Goal: Task Accomplishment & Management: Manage account settings

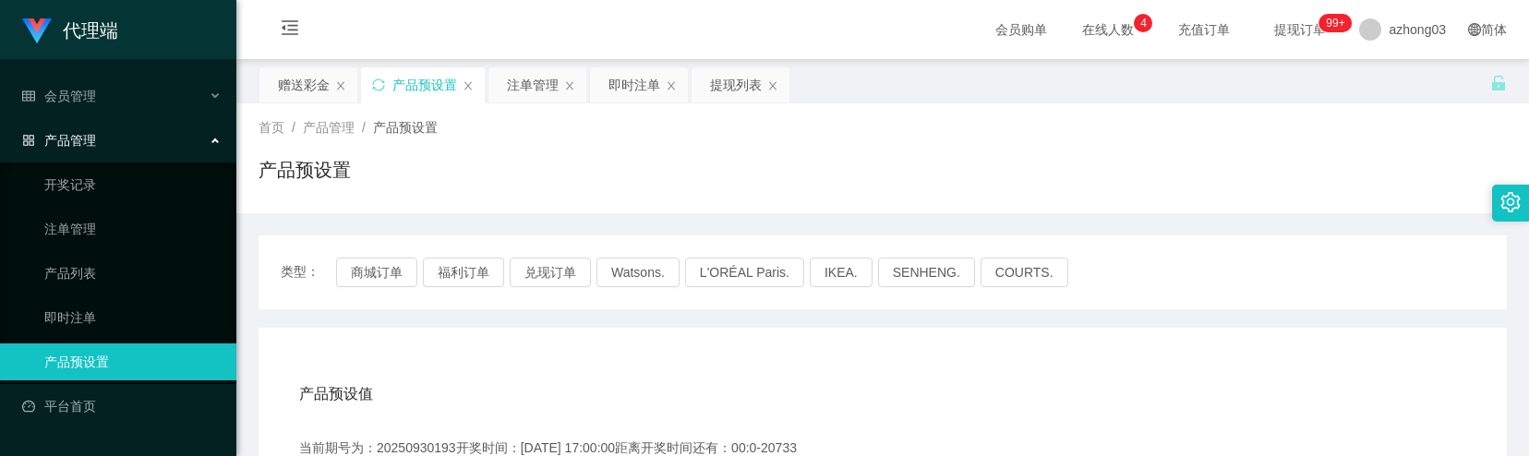
drag, startPoint x: 740, startPoint y: 87, endPoint x: 698, endPoint y: 146, distance: 72.2
click at [740, 87] on div "提现列表" at bounding box center [736, 84] width 52 height 35
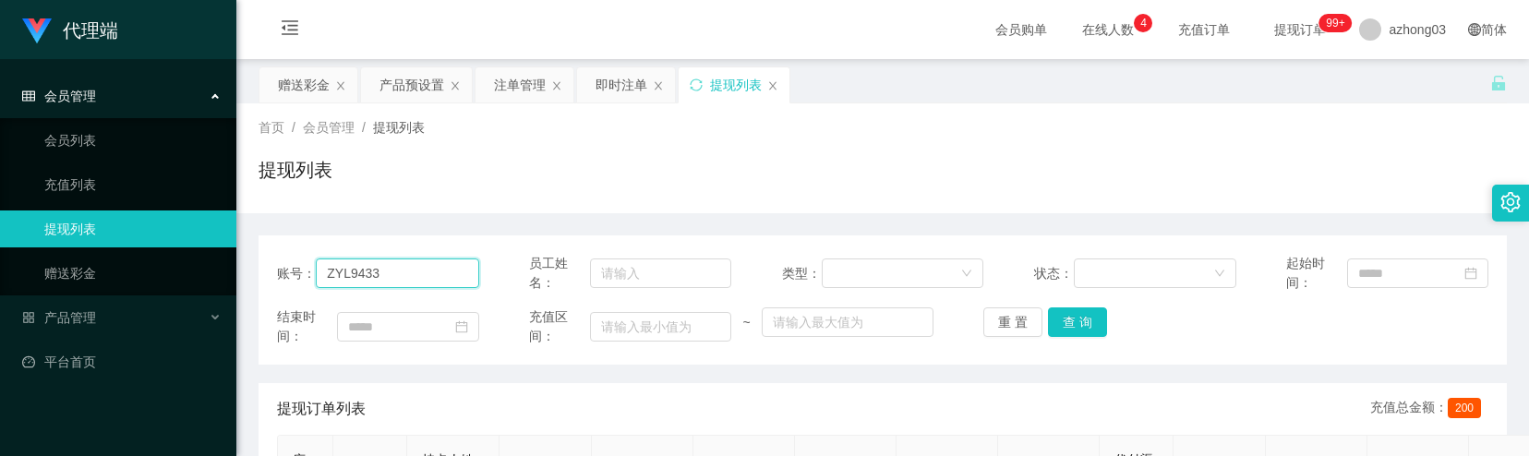
drag, startPoint x: 444, startPoint y: 277, endPoint x: 207, endPoint y: 251, distance: 238.7
paste input "9782"
type input "9782"
click at [1058, 318] on button "查 询" at bounding box center [1077, 323] width 59 height 30
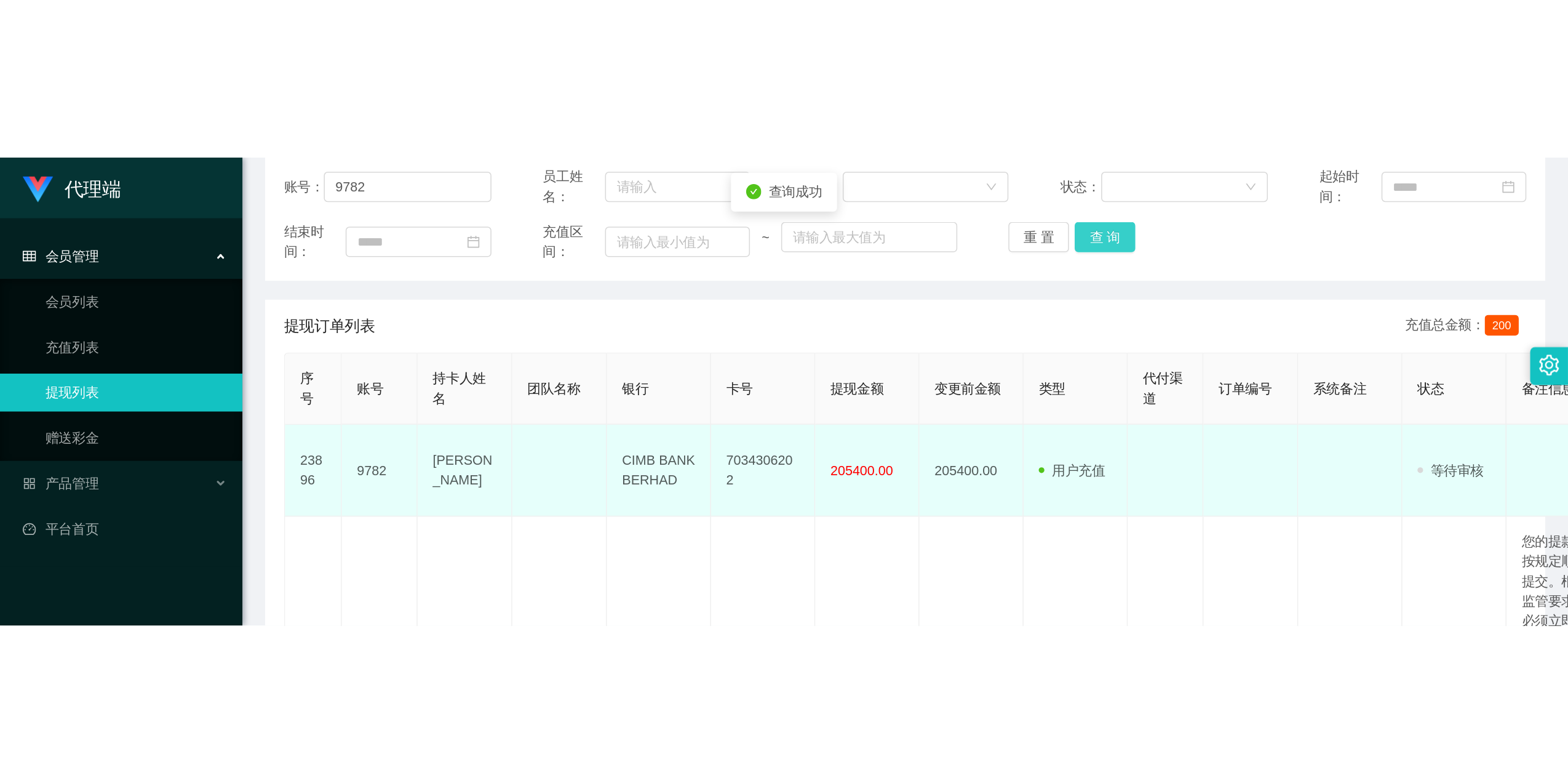
scroll to position [164, 0]
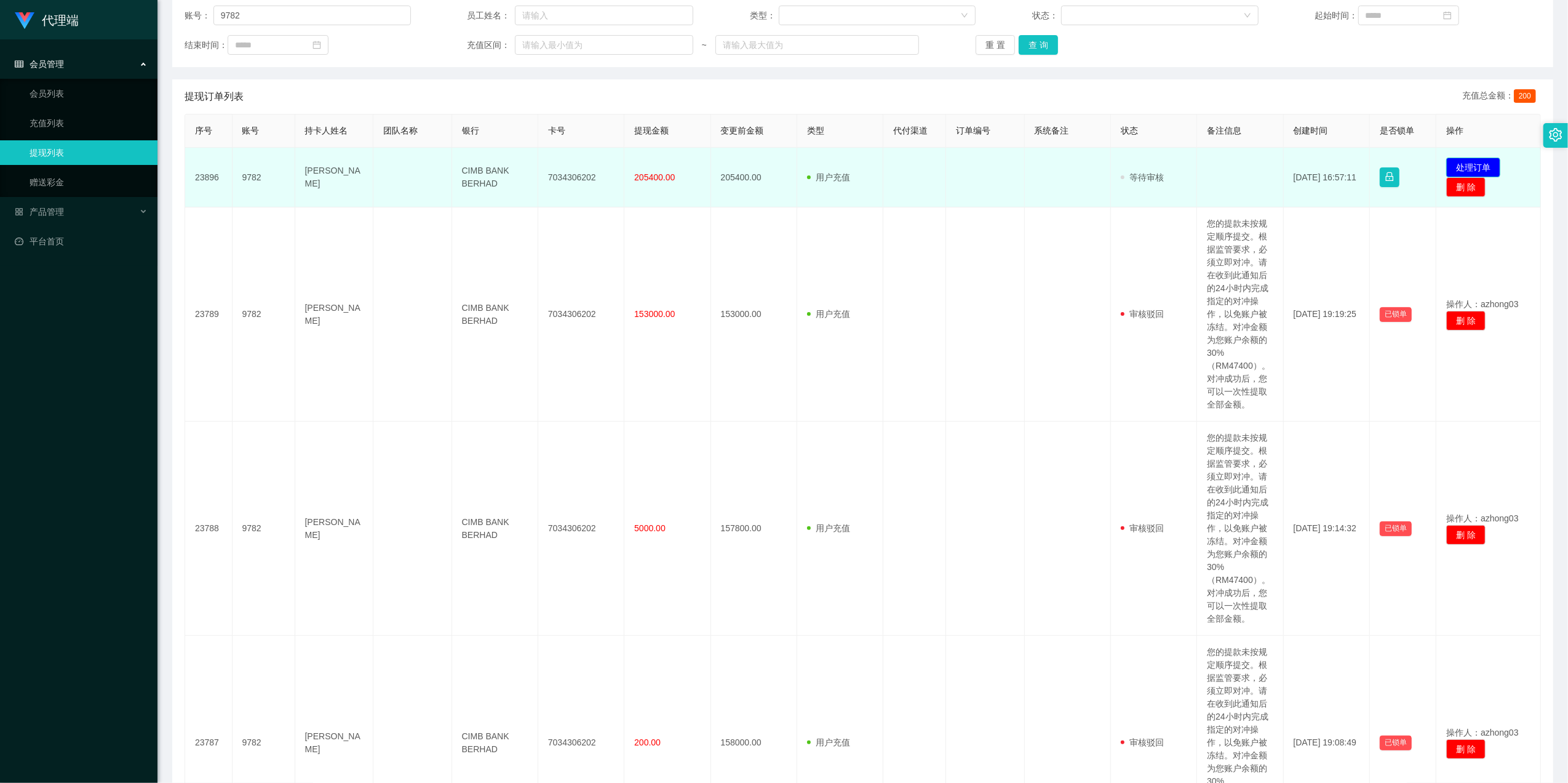
click at [1018, 165] on button "处理订单" at bounding box center [1473, 167] width 54 height 20
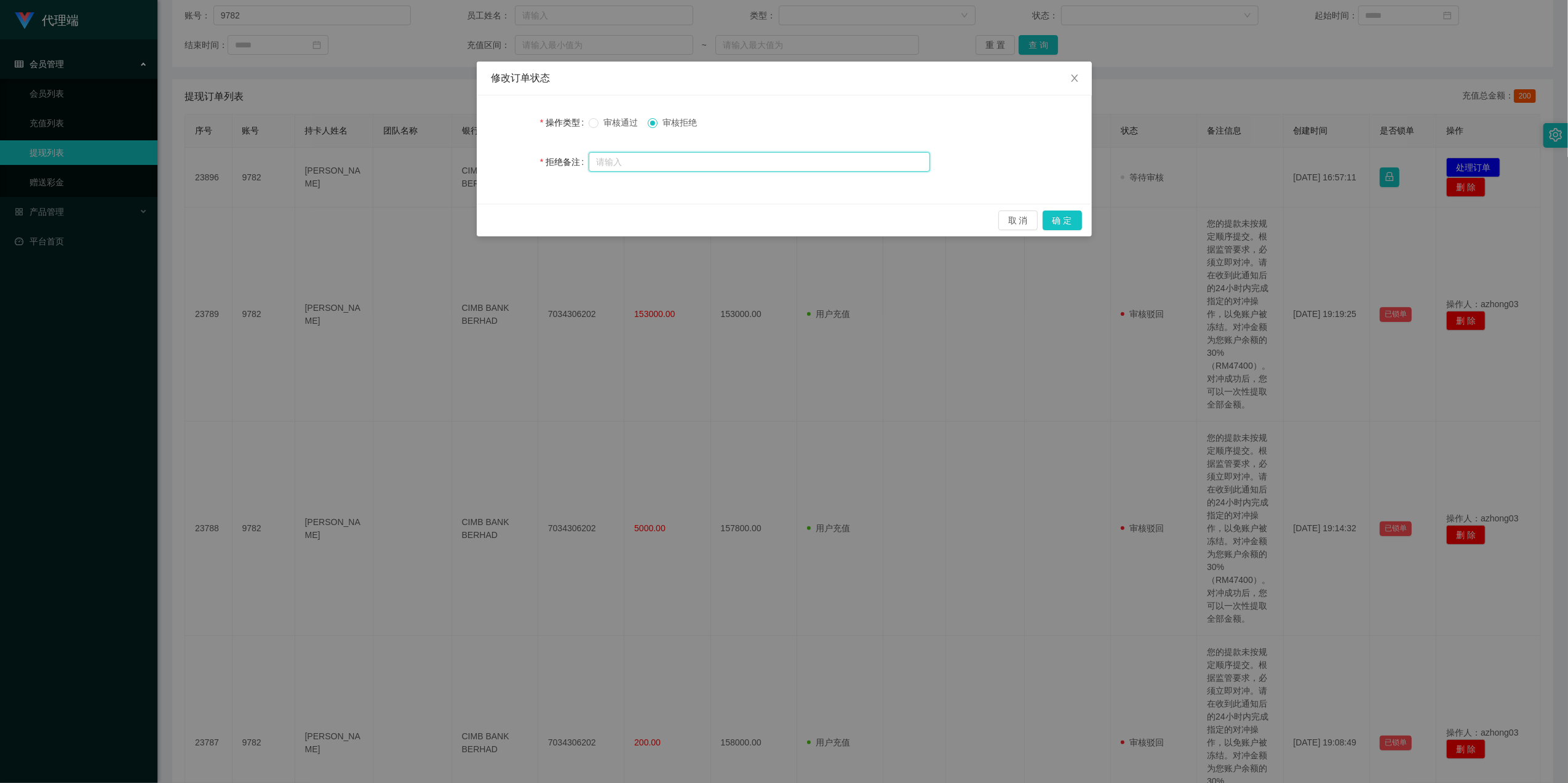
click at [749, 161] on input "text" at bounding box center [759, 162] width 342 height 20
paste input "系统核实到您这边工作台信誉分不足80分，请你联系风险员进行咨询，谢谢配合，祝你生活愉快。"
type input "系统核实到您这边工作台信誉分不足80分，请你联系风险员进行咨询，谢谢配合，祝你生活愉快。"
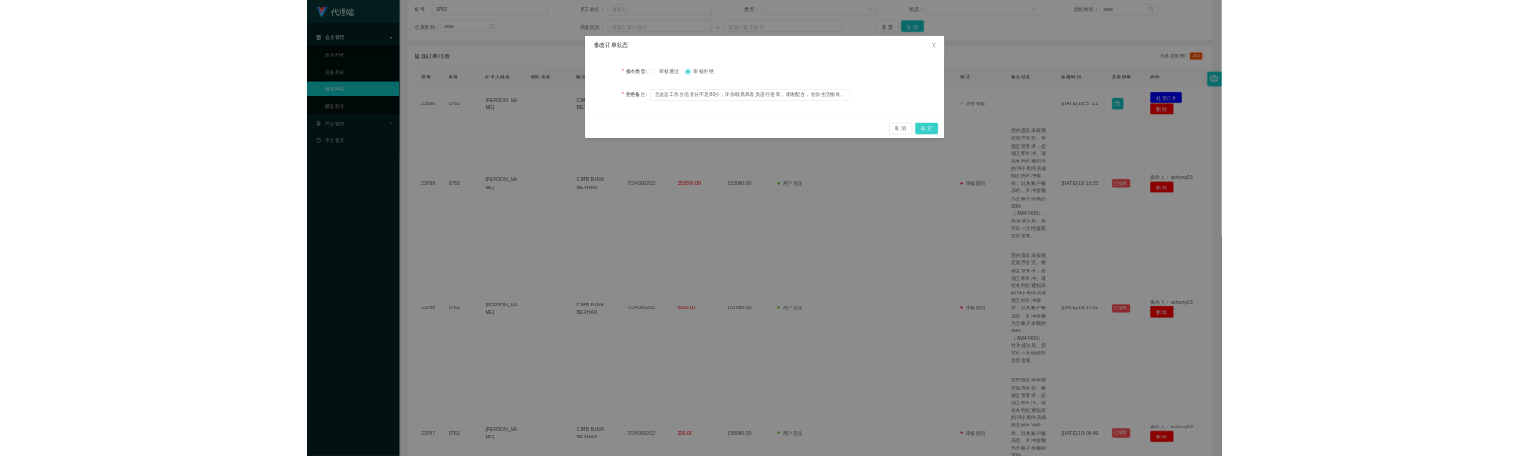
scroll to position [0, 0]
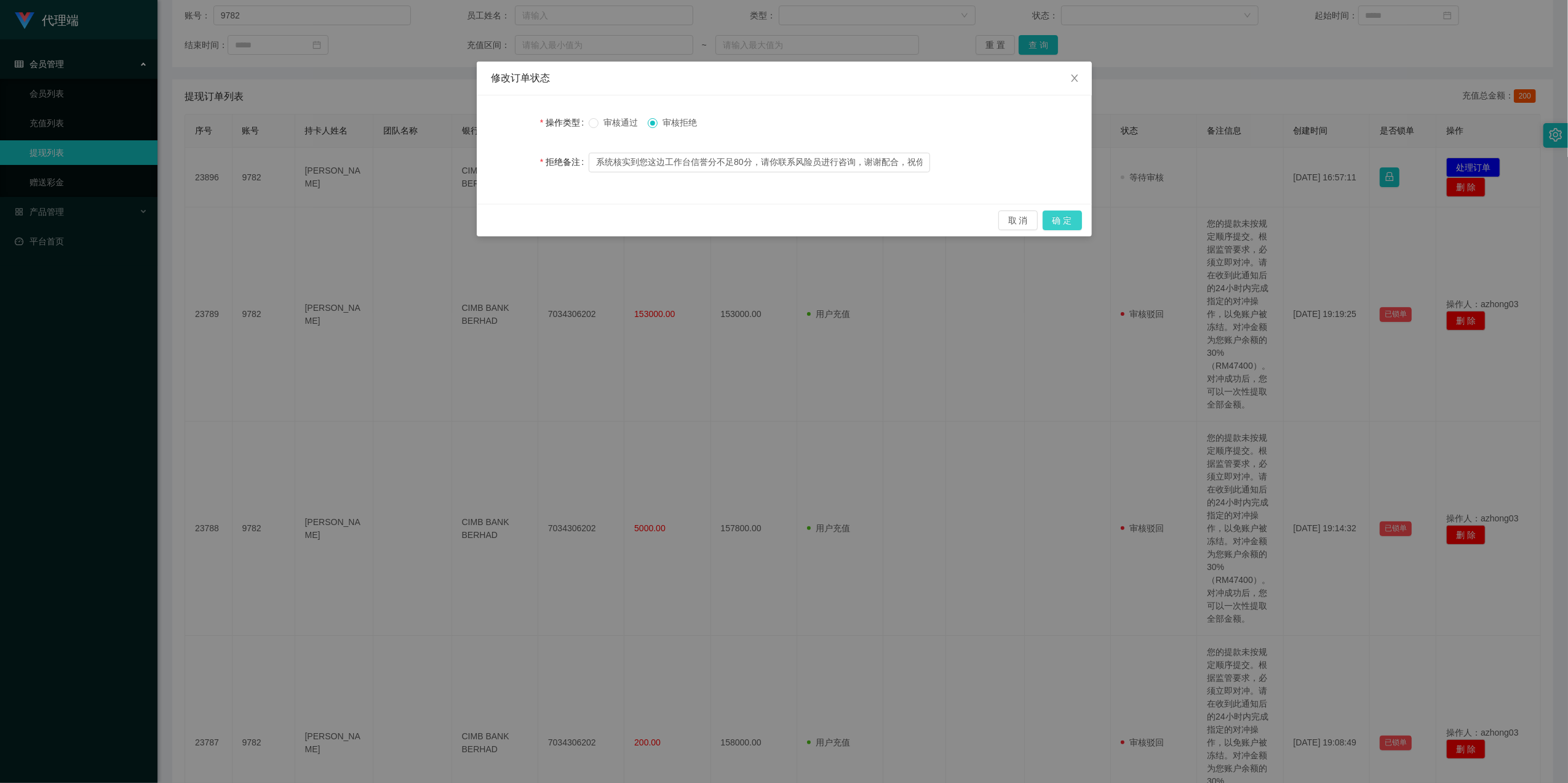
click at [1018, 228] on button "确 定" at bounding box center [1062, 221] width 39 height 20
